Goal: Information Seeking & Learning: Learn about a topic

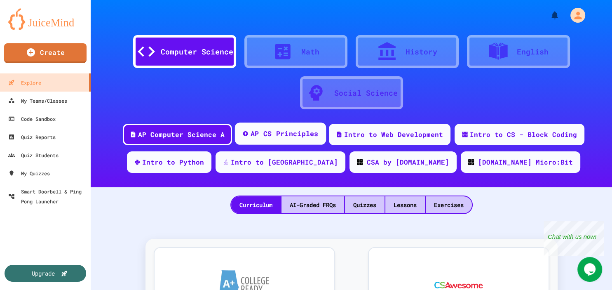
click at [284, 141] on div "AP CS Principles" at bounding box center [279, 133] width 91 height 22
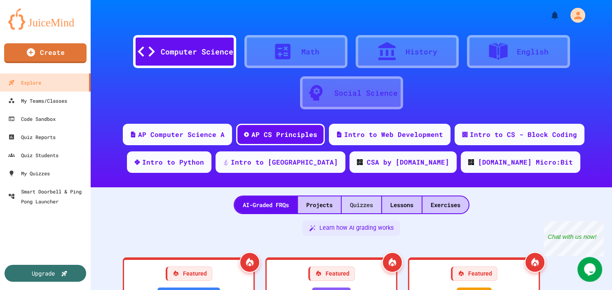
click at [357, 203] on div "Quizzes" at bounding box center [362, 204] width 40 height 17
